Goal: Task Accomplishment & Management: Manage account settings

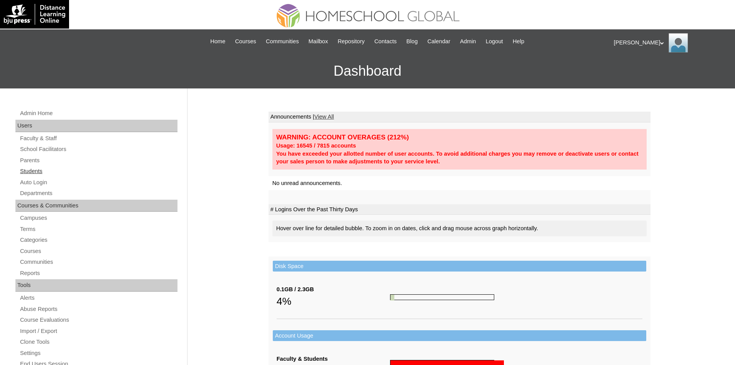
click at [37, 171] on link "Students" at bounding box center [98, 171] width 158 height 10
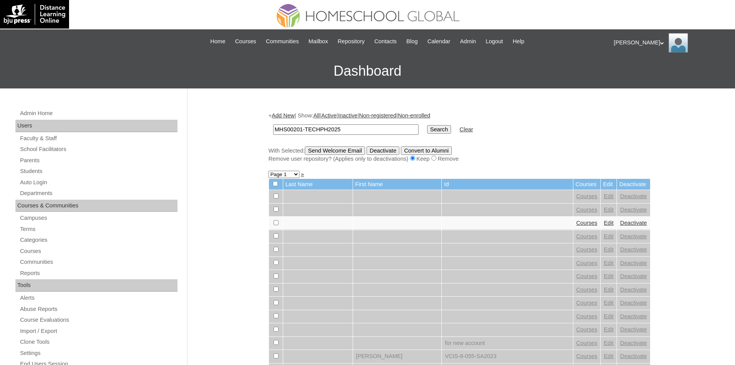
type input "MHS00201-TECHPH2025"
click at [427, 126] on input "Search" at bounding box center [439, 129] width 24 height 8
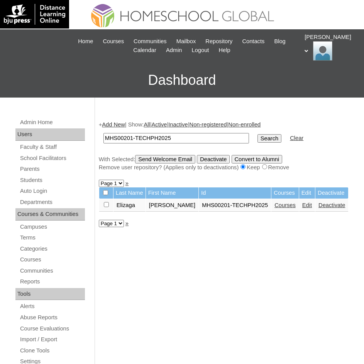
click at [302, 207] on link "Edit" at bounding box center [307, 205] width 10 height 6
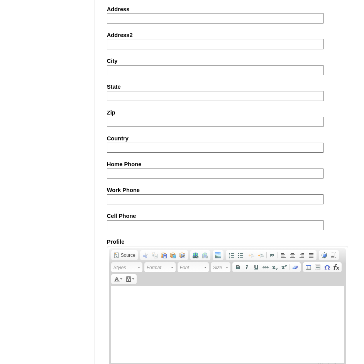
scroll to position [845, 0]
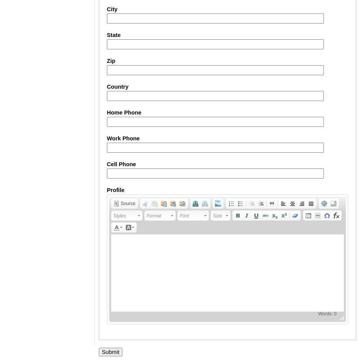
click at [114, 360] on div at bounding box center [182, 361] width 364 height 8
click at [115, 352] on input "Submit" at bounding box center [111, 352] width 24 height 8
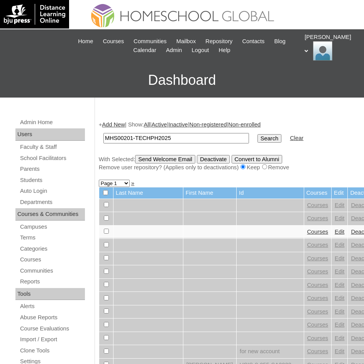
type input "MHS00201-TECHPH2025"
click at [258, 140] on input "Search" at bounding box center [270, 138] width 24 height 8
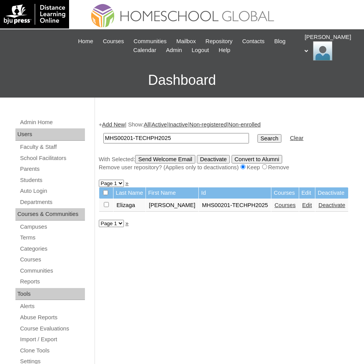
click at [275, 207] on link "Courses" at bounding box center [285, 205] width 21 height 6
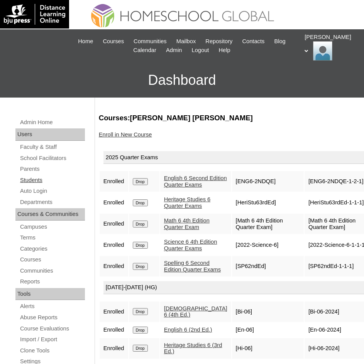
click at [38, 180] on link "Students" at bounding box center [52, 181] width 66 height 10
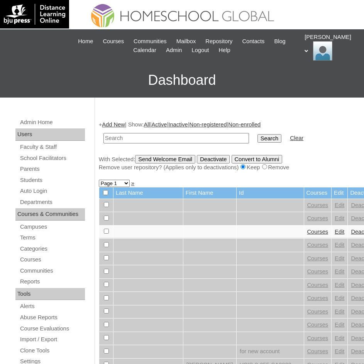
click at [177, 130] on td at bounding box center [176, 138] width 153 height 18
paste input "MHS00202-TECHPH2025"
type input "MHS00202-TECHPH2025"
click at [258, 142] on input "Search" at bounding box center [270, 138] width 24 height 8
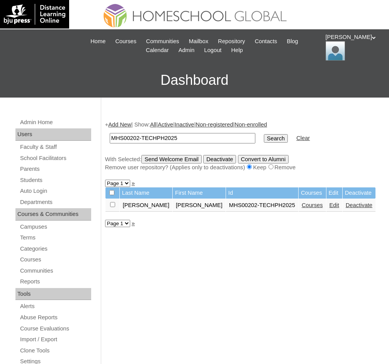
click at [329, 205] on link "Edit" at bounding box center [334, 205] width 10 height 6
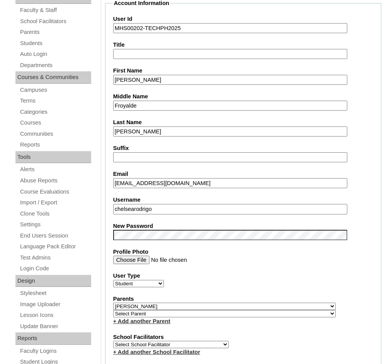
scroll to position [39, 0]
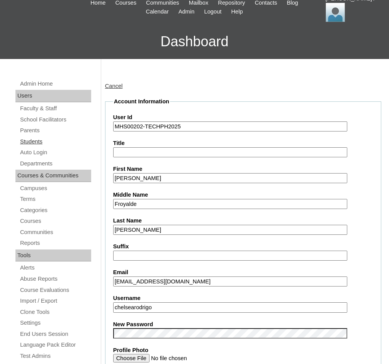
click at [36, 143] on link "Students" at bounding box center [55, 142] width 72 height 10
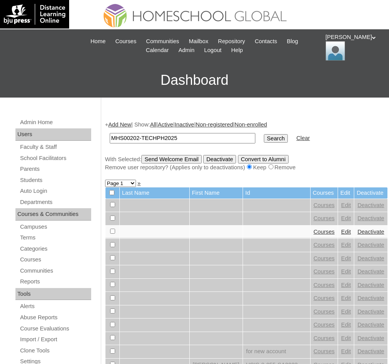
type input "MHS00202-TECHPH2025"
click at [264, 142] on input "Search" at bounding box center [276, 138] width 24 height 8
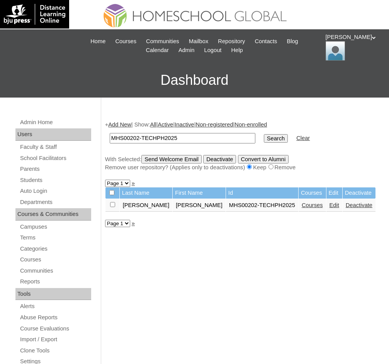
click at [302, 205] on link "Courses" at bounding box center [312, 205] width 21 height 6
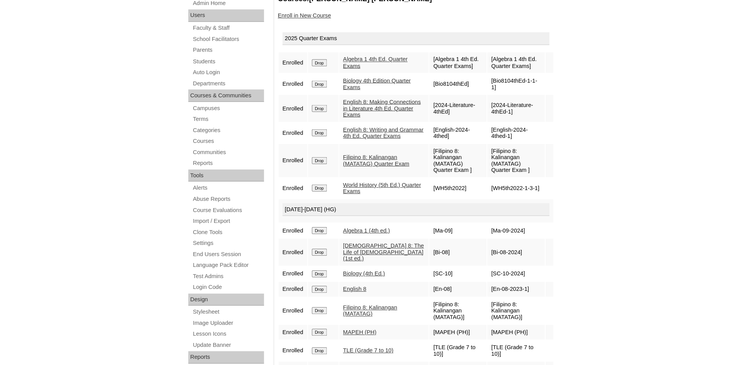
scroll to position [110, 0]
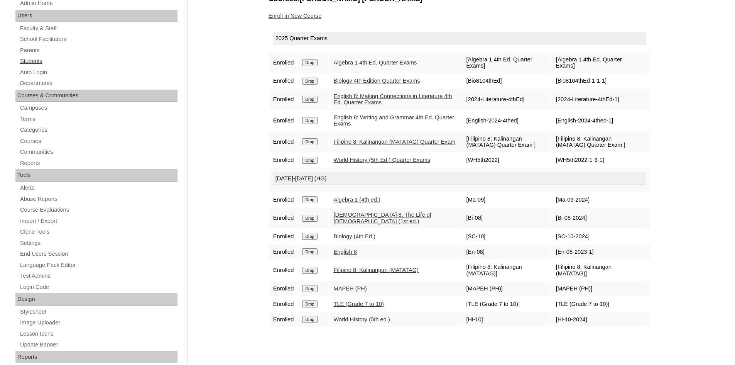
click at [38, 66] on link "Students" at bounding box center [98, 61] width 158 height 10
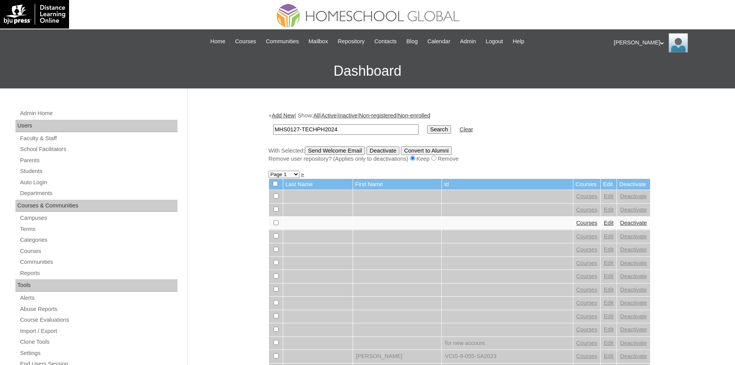
type input "MHS0127-TECHPH2024"
click at [427, 128] on input "Search" at bounding box center [439, 129] width 24 height 8
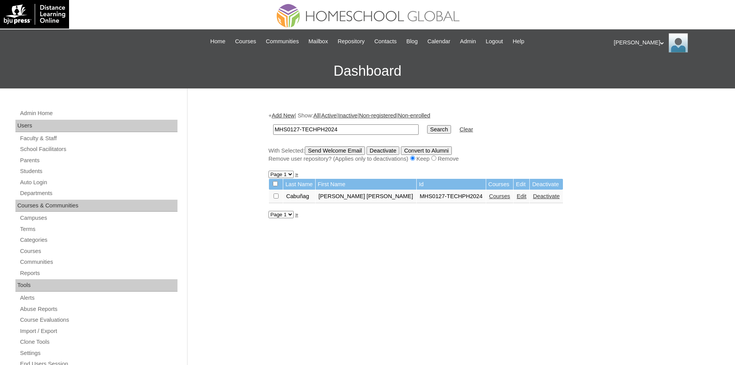
click at [517, 199] on link "Edit" at bounding box center [522, 196] width 10 height 6
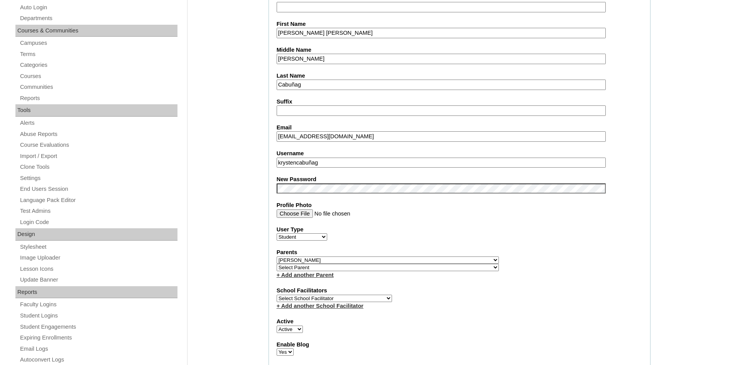
scroll to position [102, 0]
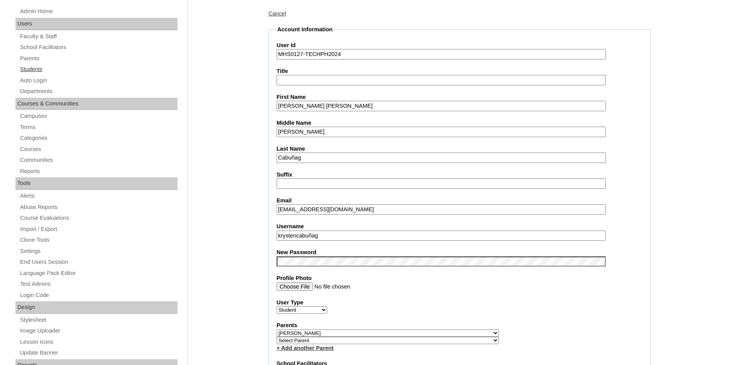
click at [39, 69] on link "Students" at bounding box center [98, 69] width 158 height 10
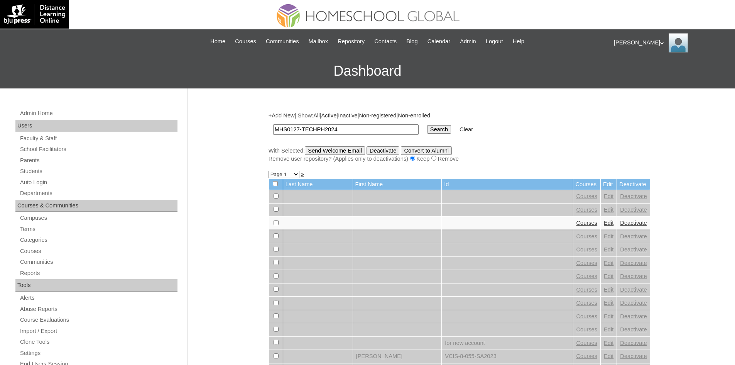
type input "MHS0127-TECHPH2024"
click at [427, 132] on input "Search" at bounding box center [439, 129] width 24 height 8
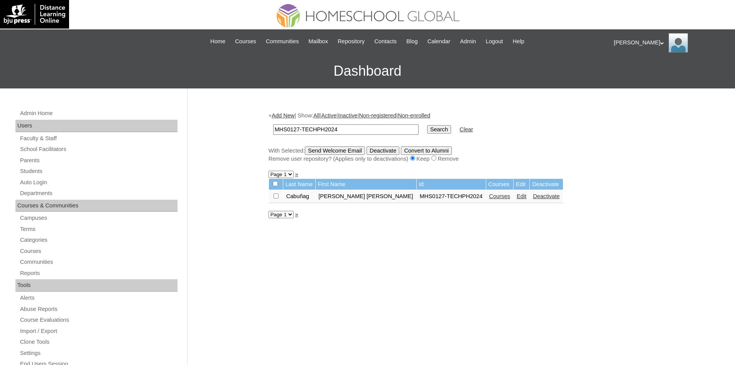
click at [490, 196] on link "Courses" at bounding box center [500, 196] width 21 height 6
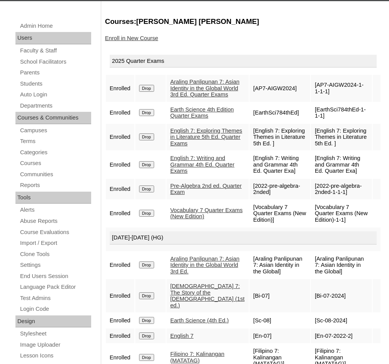
scroll to position [77, 0]
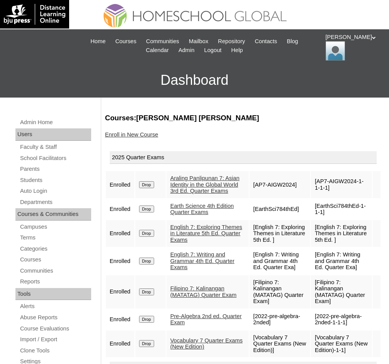
scroll to position [68, 0]
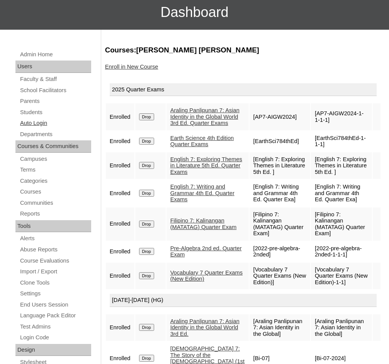
drag, startPoint x: 20, startPoint y: 109, endPoint x: 36, endPoint y: 125, distance: 21.8
click at [20, 109] on link "Students" at bounding box center [55, 113] width 72 height 10
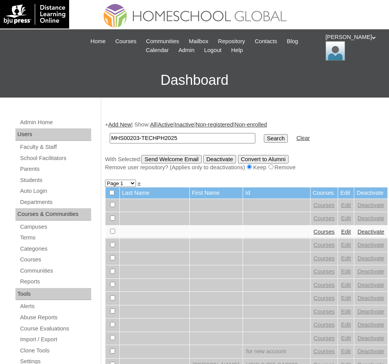
type input "MHS00203-TECHPH2025"
click at [264, 139] on input "Search" at bounding box center [276, 138] width 24 height 8
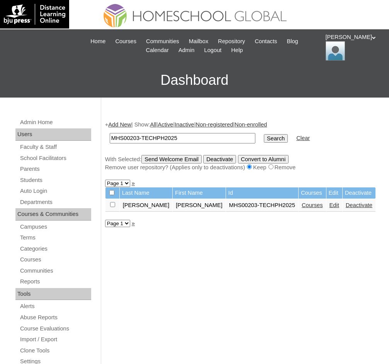
click at [329, 205] on link "Edit" at bounding box center [334, 205] width 10 height 6
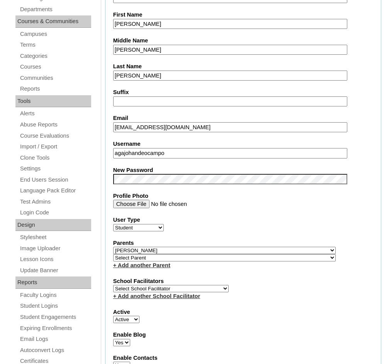
scroll to position [77, 0]
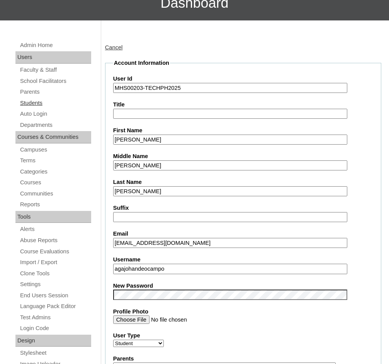
click at [32, 105] on link "Students" at bounding box center [55, 103] width 72 height 10
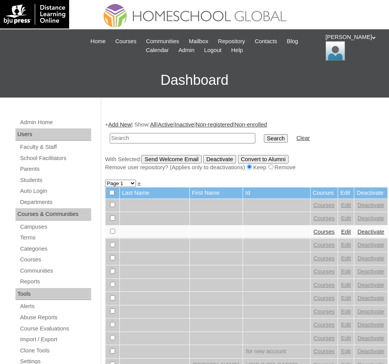
drag, startPoint x: 175, startPoint y: 132, endPoint x: 161, endPoint y: 135, distance: 14.9
paste input "MHS00203-TECHPH2025"
type input "MHS00203-TECHPH2025"
click at [264, 139] on input "Search" at bounding box center [276, 138] width 24 height 8
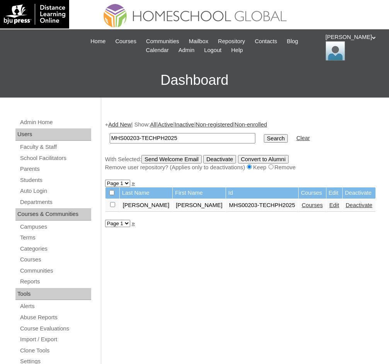
click at [302, 203] on link "Courses" at bounding box center [312, 205] width 21 height 6
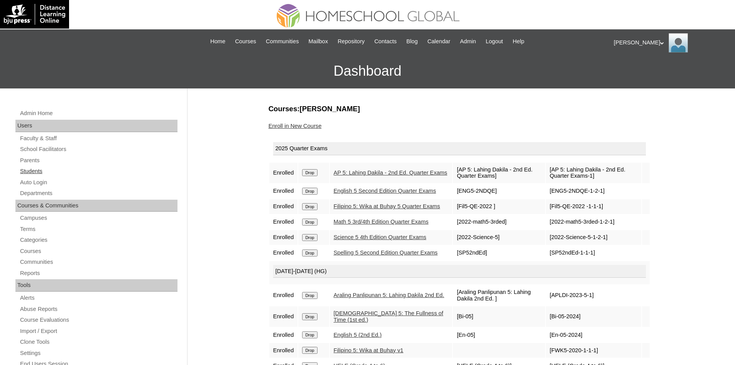
click at [36, 169] on link "Students" at bounding box center [98, 171] width 158 height 10
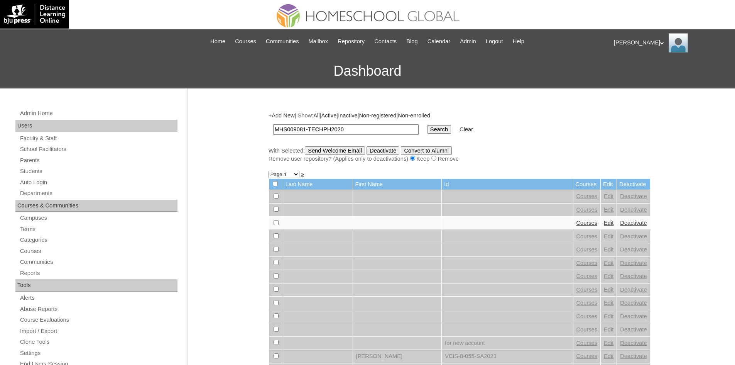
type input "MHS009081-TECHPH2020"
click at [427, 134] on input "Search" at bounding box center [439, 129] width 24 height 8
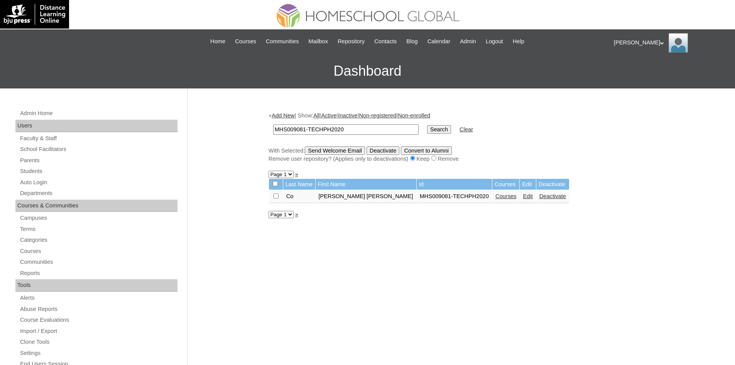
click at [523, 195] on link "Edit" at bounding box center [528, 196] width 10 height 6
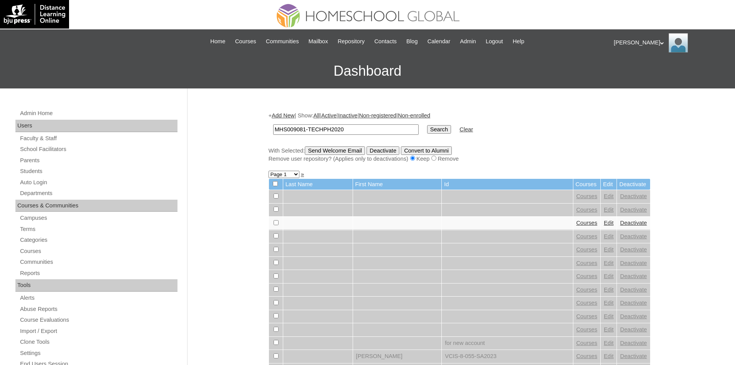
type input "MHS009081-TECHPH2020"
click at [424, 124] on td "Search" at bounding box center [440, 129] width 32 height 18
click at [427, 132] on input "Search" at bounding box center [439, 129] width 24 height 8
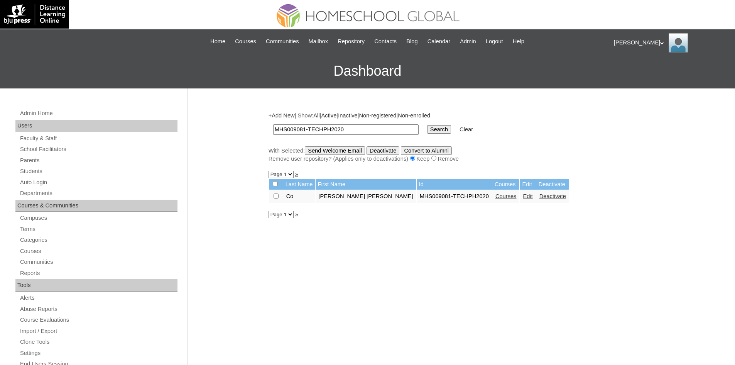
click at [496, 197] on link "Courses" at bounding box center [506, 196] width 21 height 6
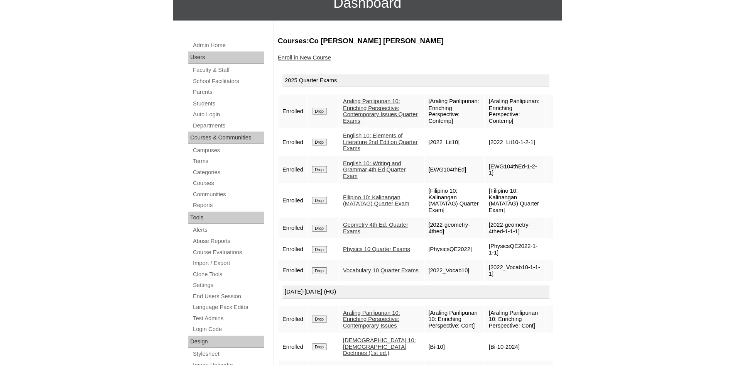
scroll to position [68, 0]
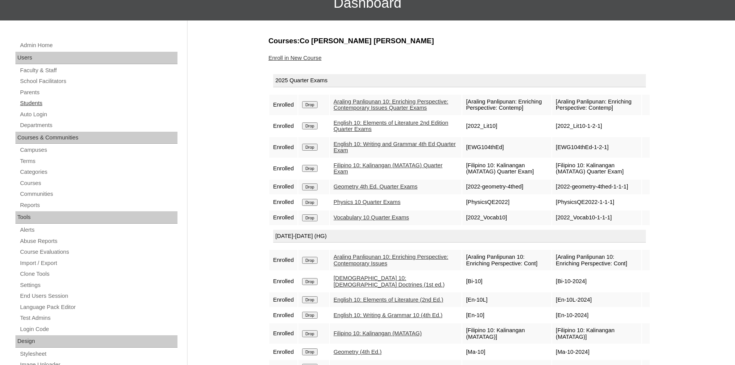
click at [39, 102] on link "Students" at bounding box center [98, 103] width 158 height 10
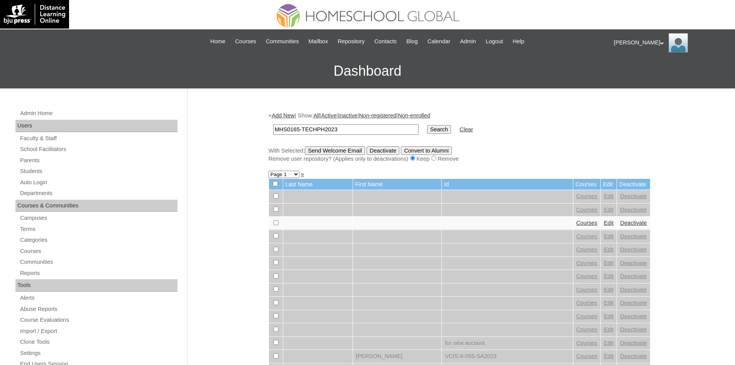
type input "MHS0165-TECHPH2023"
click at [427, 132] on input "Search" at bounding box center [439, 129] width 24 height 8
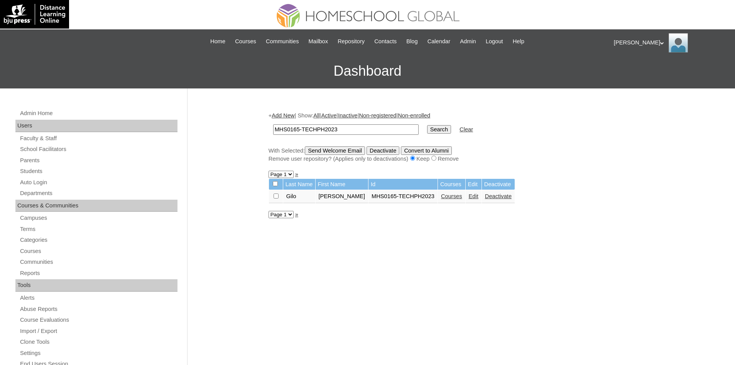
click at [469, 195] on link "Edit" at bounding box center [474, 196] width 10 height 6
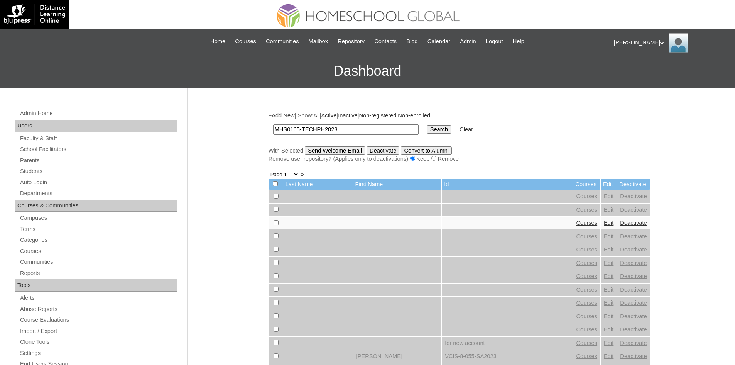
type input "MHS0165-TECHPH2023"
click at [427, 131] on input "Search" at bounding box center [439, 129] width 24 height 8
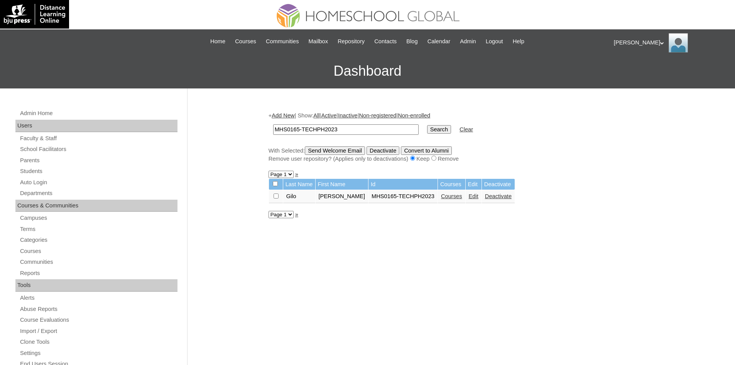
click at [444, 198] on link "Courses" at bounding box center [451, 196] width 21 height 6
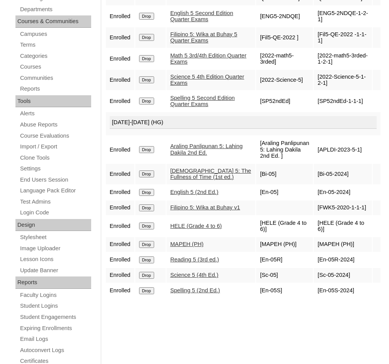
scroll to position [232, 0]
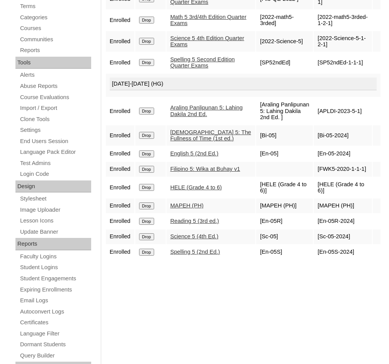
click at [185, 300] on div "Courses:Gilo Reisha Maeve Enroll in New Course 2025 Quarter Exams Enrolled Drop…" at bounding box center [241, 139] width 280 height 517
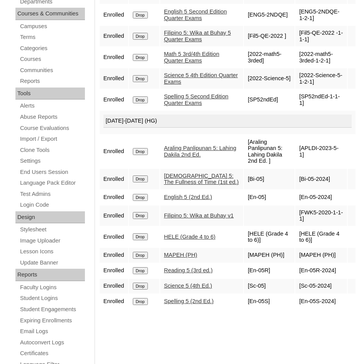
scroll to position [154, 0]
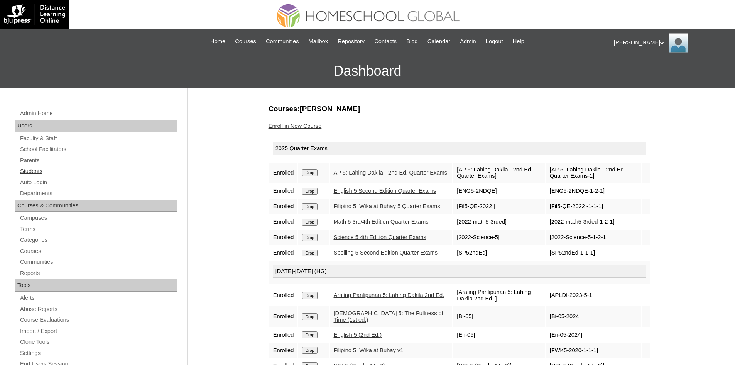
click at [43, 175] on link "Students" at bounding box center [98, 171] width 158 height 10
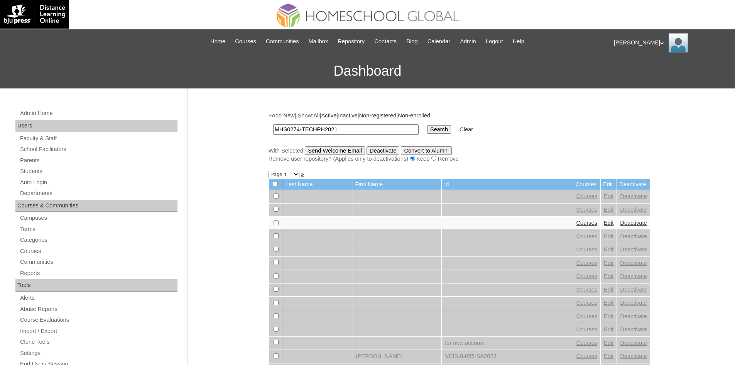
type input "MHS0274-TECHPH2021"
click at [427, 131] on input "Search" at bounding box center [439, 129] width 24 height 8
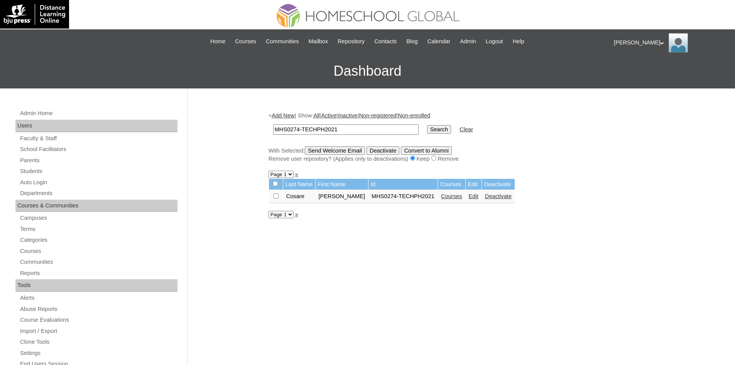
click at [469, 197] on link "Edit" at bounding box center [474, 196] width 10 height 6
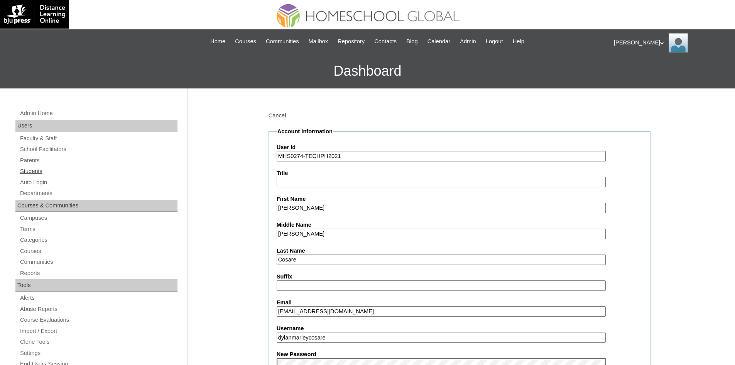
click at [40, 175] on link "Students" at bounding box center [98, 171] width 158 height 10
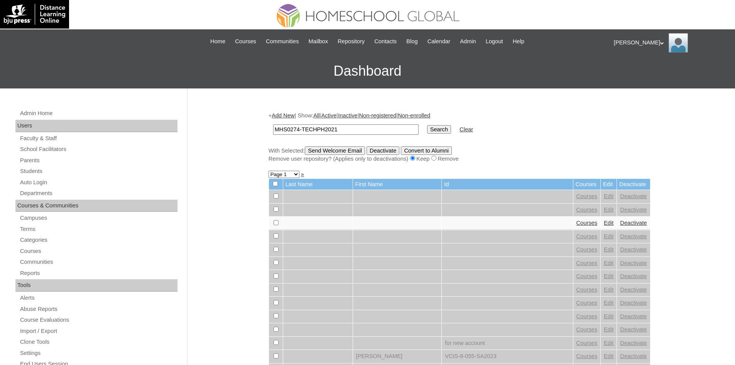
type input "MHS0274-TECHPH2021"
click at [427, 129] on input "Search" at bounding box center [439, 129] width 24 height 8
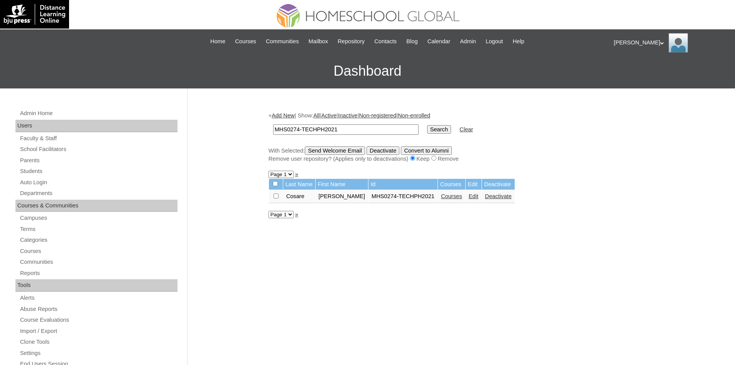
click at [469, 199] on link "Edit" at bounding box center [474, 196] width 10 height 6
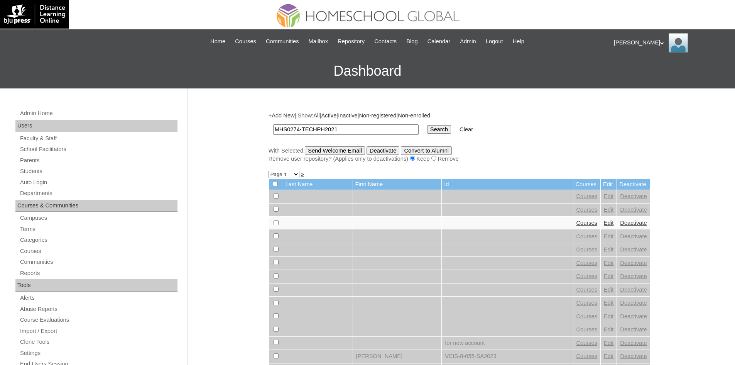
type input "MHS0274-TECHPH2021"
click at [427, 134] on input "Search" at bounding box center [439, 129] width 24 height 8
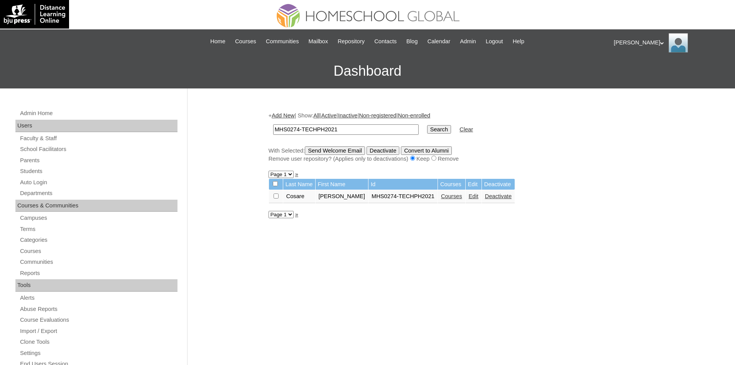
click at [444, 197] on link "Courses" at bounding box center [451, 196] width 21 height 6
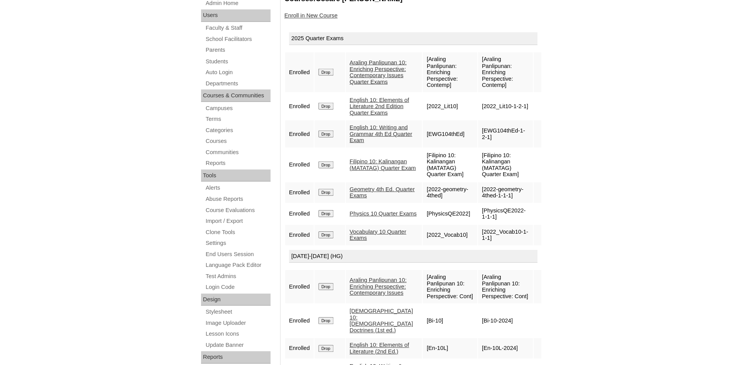
scroll to position [110, 0]
